Goal: Task Accomplishment & Management: Use online tool/utility

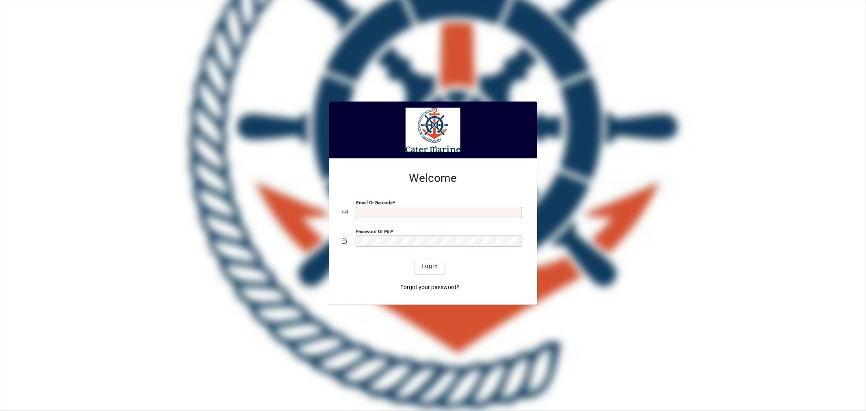
click at [382, 211] on input "Email or Barcode" at bounding box center [440, 212] width 164 height 6
type input "**********"
click at [415, 259] on button "Login" at bounding box center [430, 266] width 30 height 15
